Goal: Task Accomplishment & Management: Complete application form

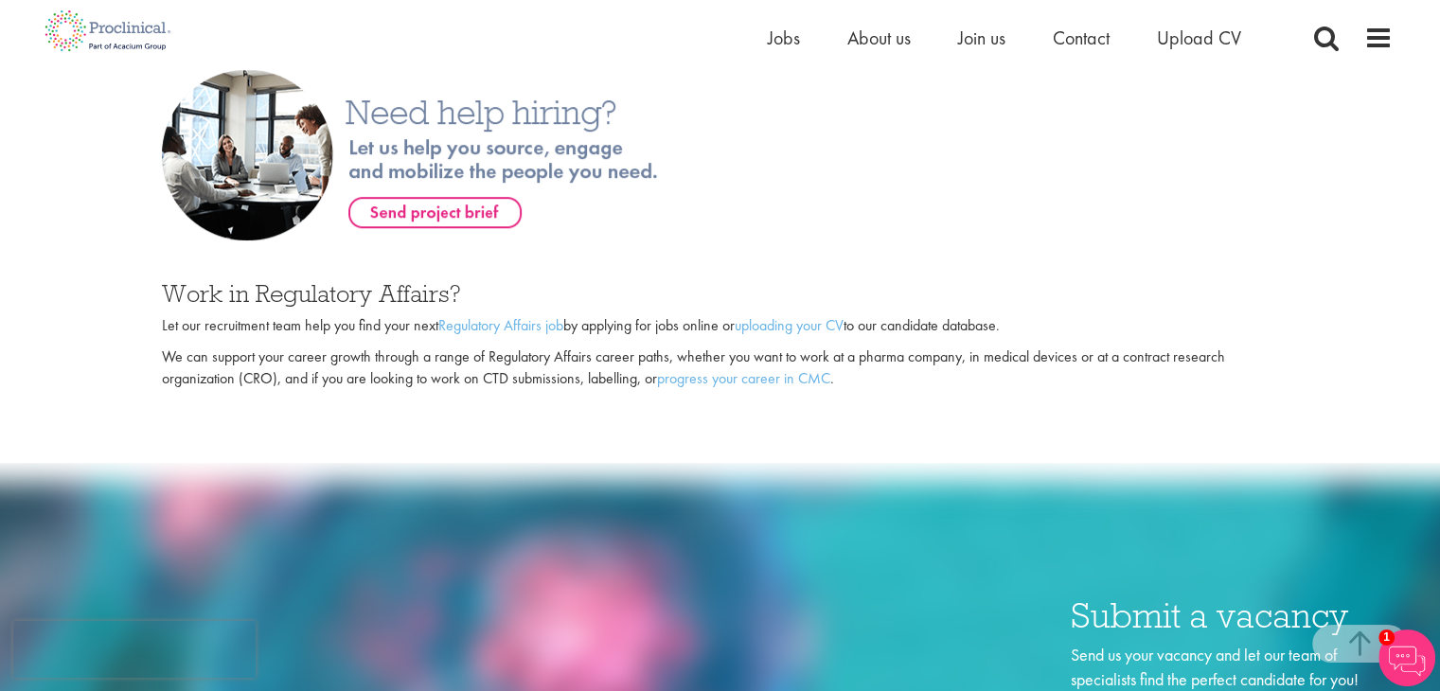
scroll to position [1231, 0]
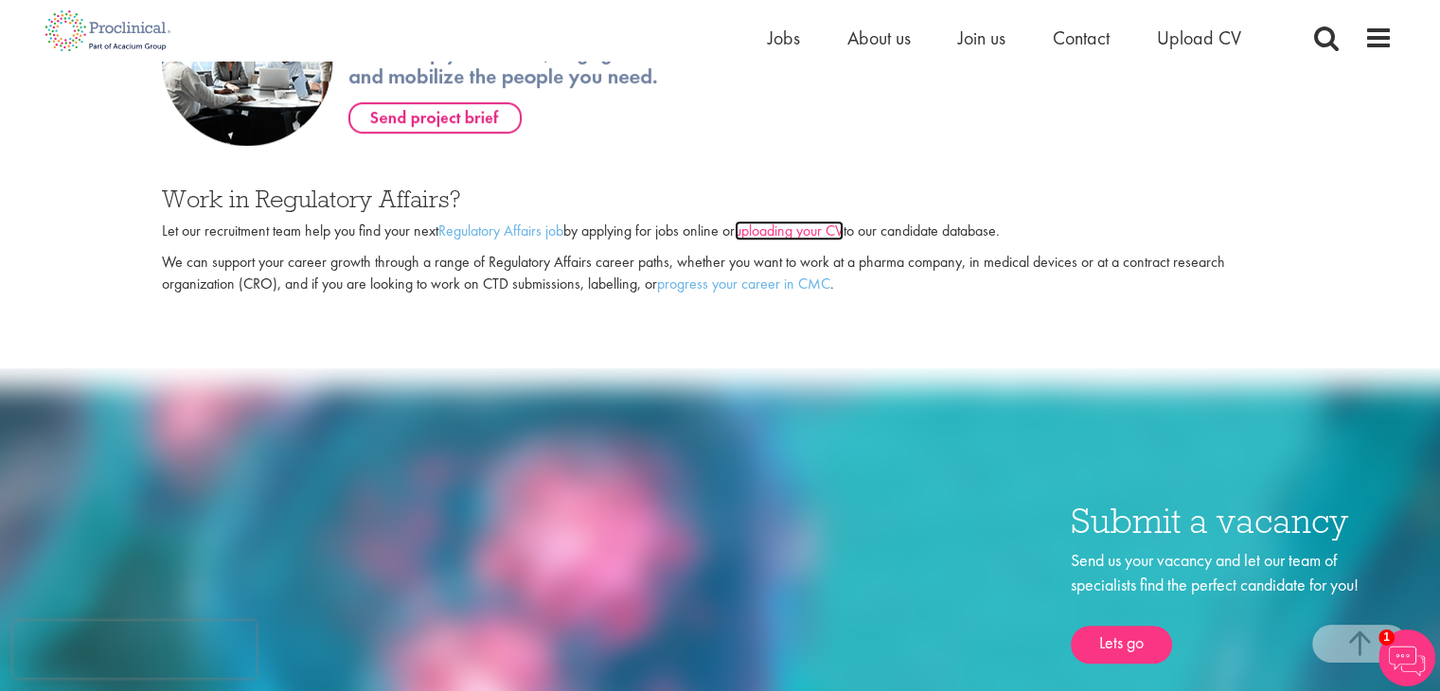
click at [805, 231] on link "uploading your CV" at bounding box center [789, 231] width 109 height 20
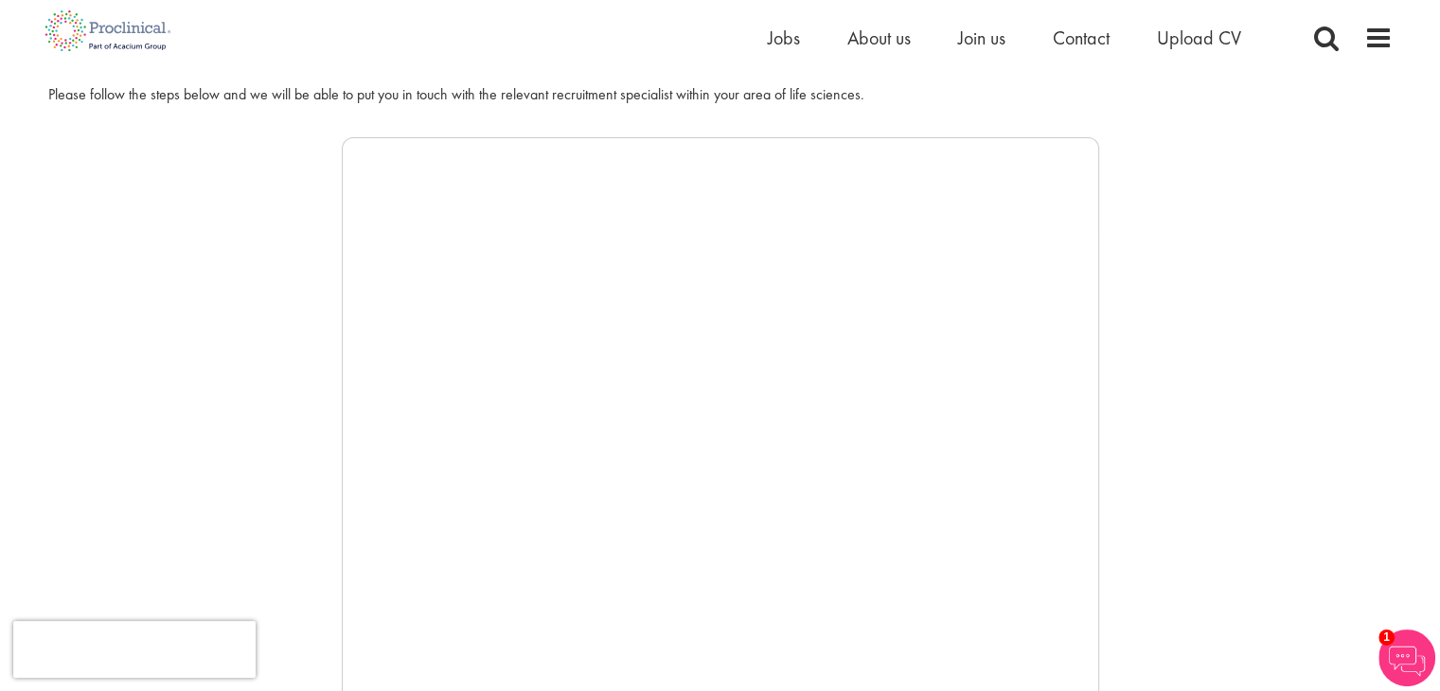
scroll to position [284, 0]
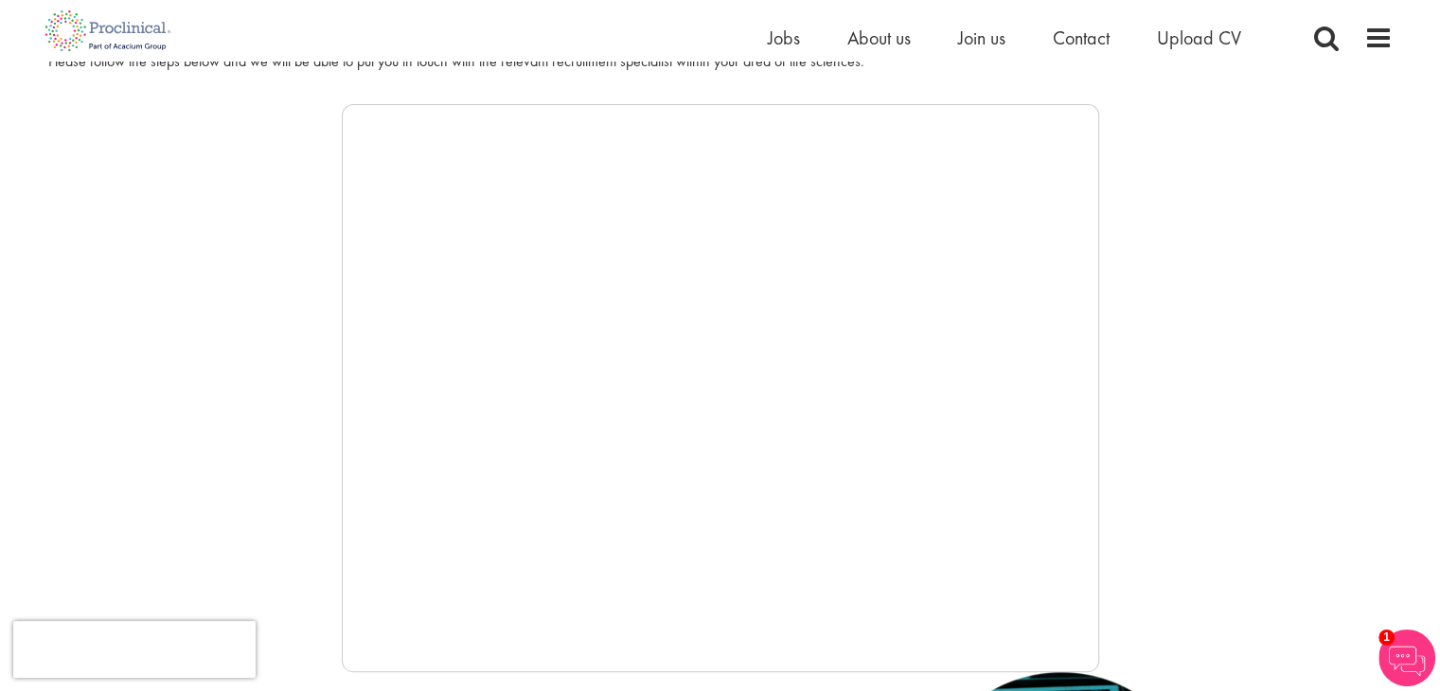
drag, startPoint x: 318, startPoint y: 347, endPoint x: 352, endPoint y: 343, distance: 34.3
click at [319, 346] on div at bounding box center [720, 388] width 1344 height 568
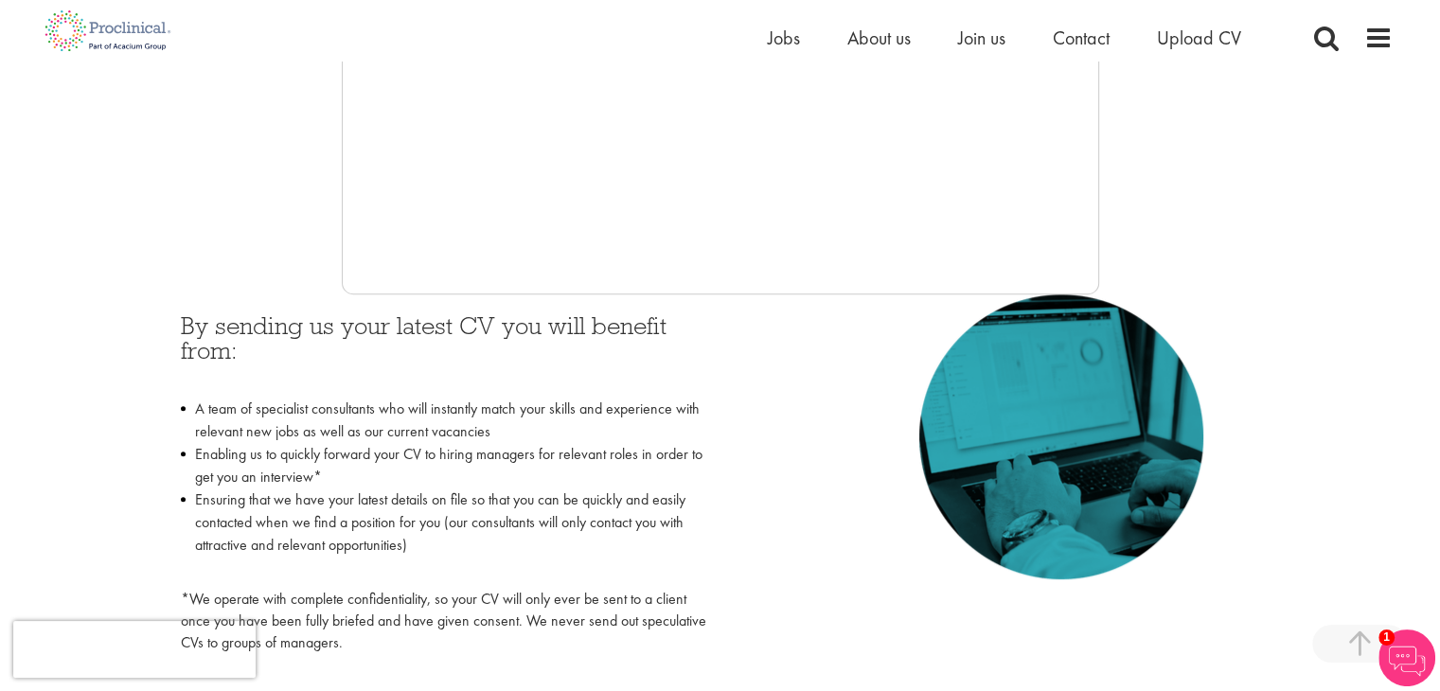
scroll to position [663, 0]
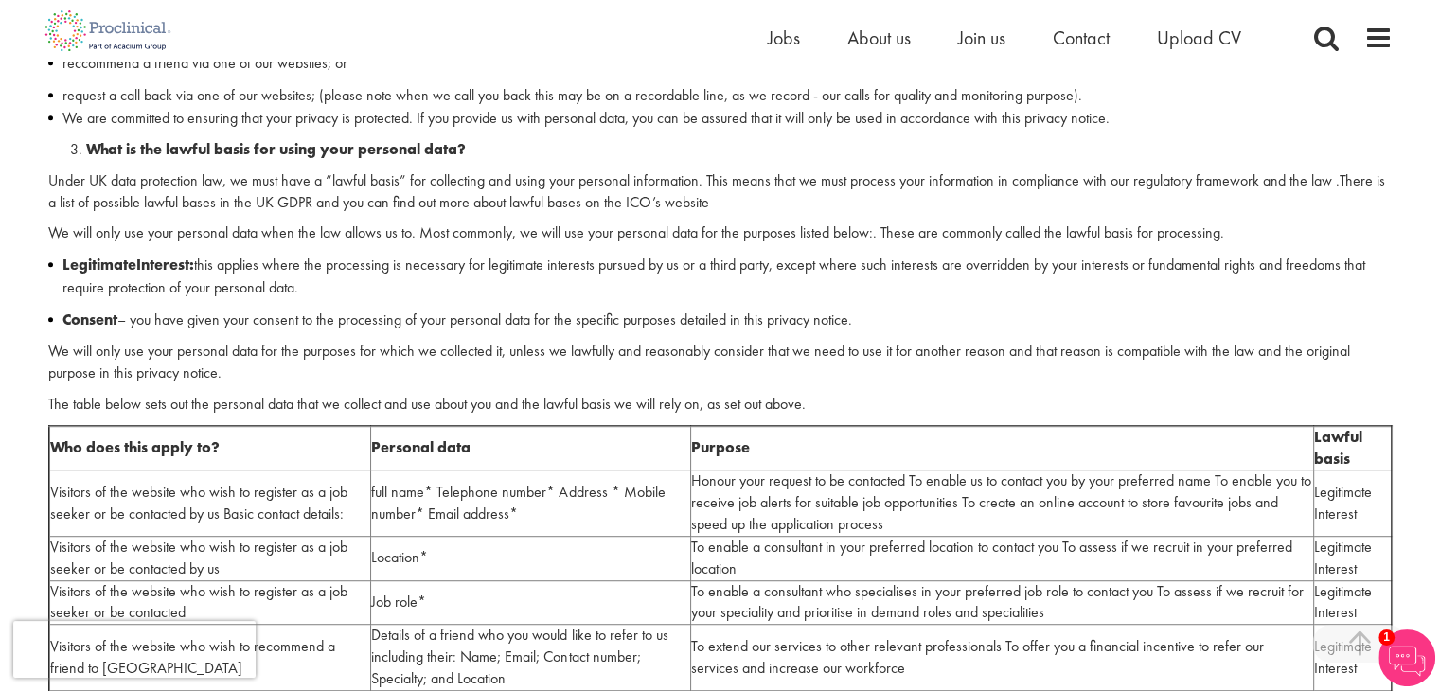
scroll to position [1041, 0]
